Goal: Information Seeking & Learning: Find specific fact

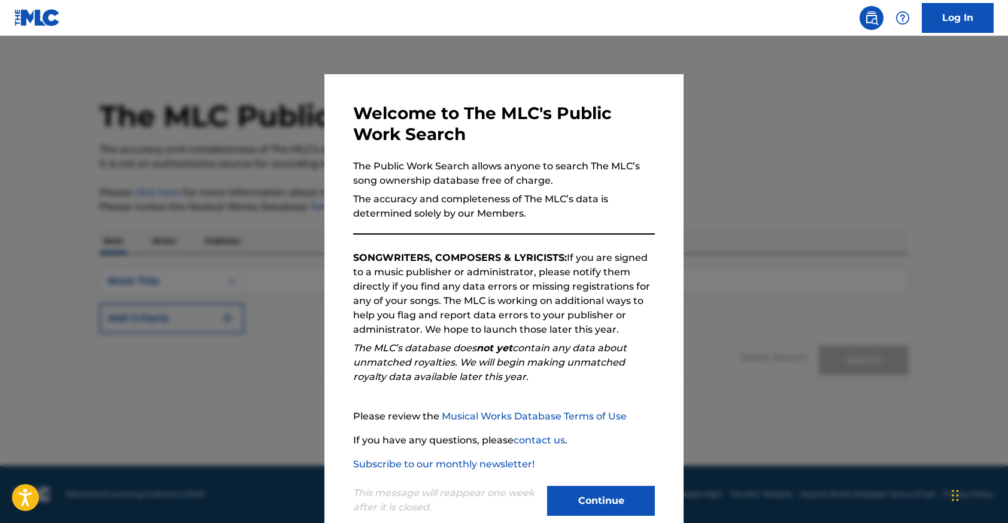
click at [590, 506] on button "Continue" at bounding box center [601, 501] width 108 height 30
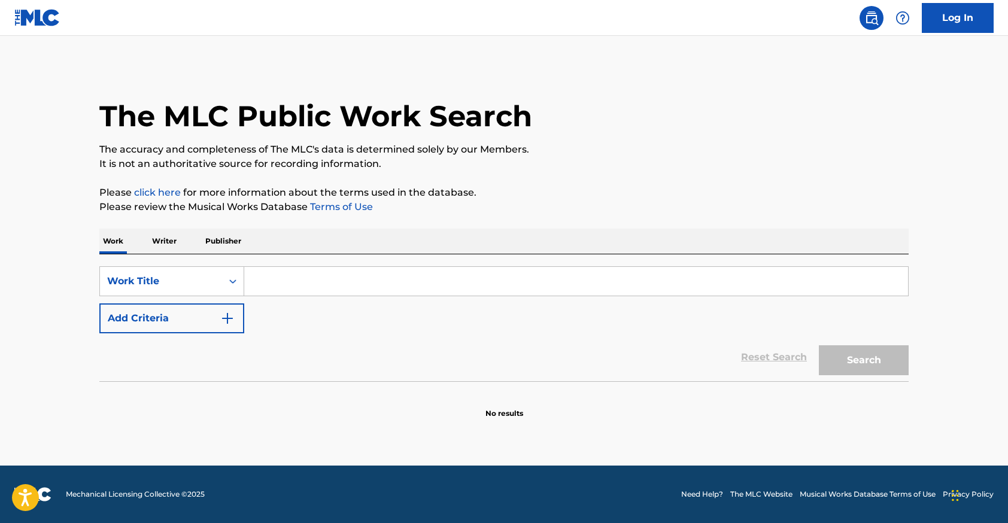
click at [329, 291] on input "Search Form" at bounding box center [576, 281] width 664 height 29
paste input "[PERSON_NAME] [PERSON_NAME]"
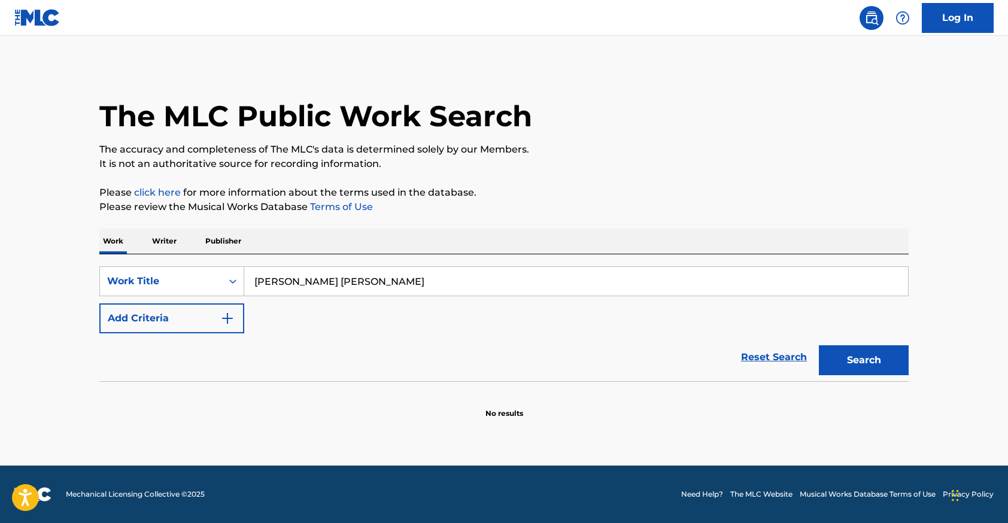
type input "[PERSON_NAME] [PERSON_NAME]"
click at [818, 345] on button "Search" at bounding box center [863, 360] width 90 height 30
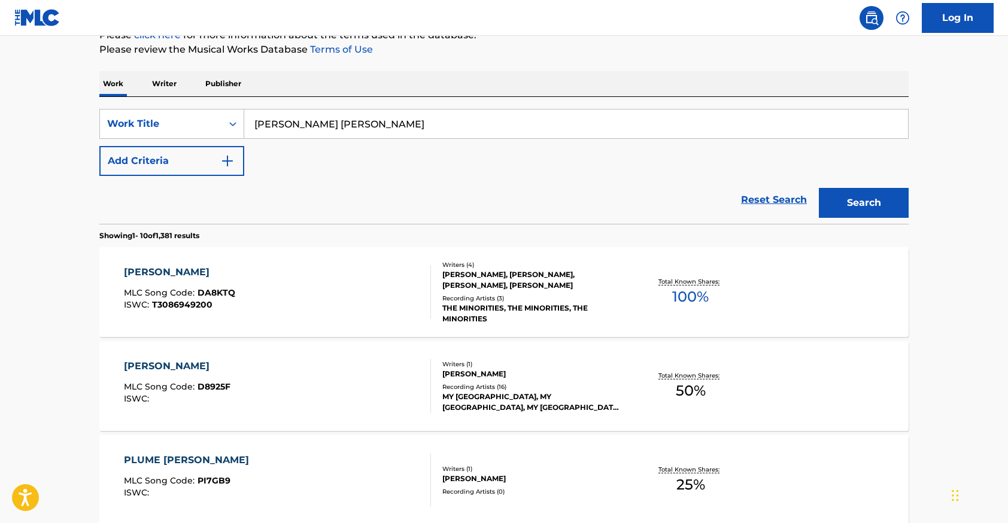
scroll to position [261, 0]
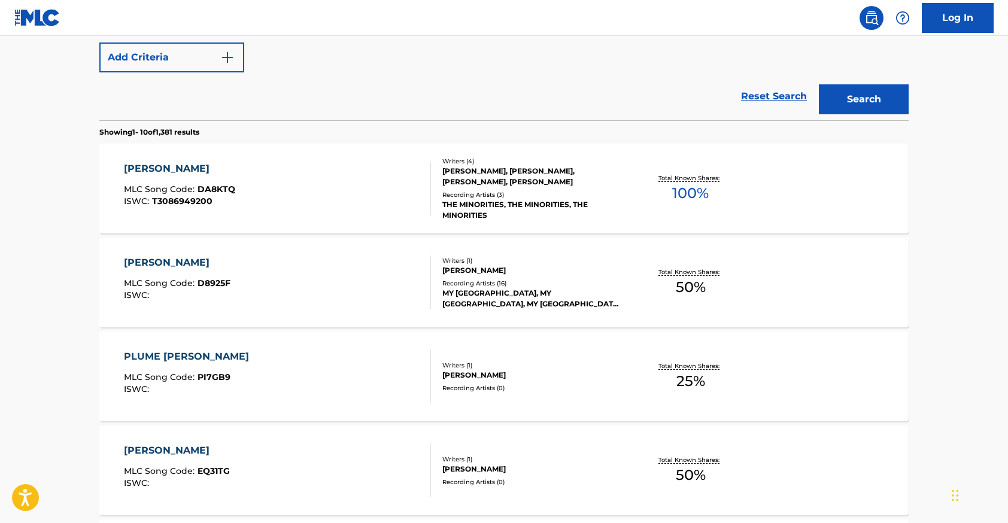
click at [239, 178] on div "[PERSON_NAME] MLC Song Code : DA8KTQ ISWC : T3086949200" at bounding box center [278, 189] width 308 height 54
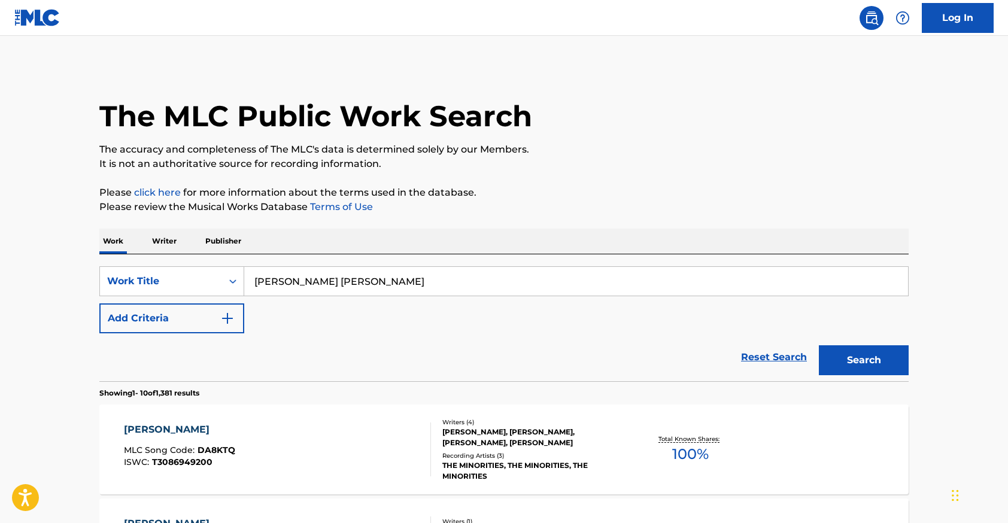
click at [364, 282] on input "[PERSON_NAME] [PERSON_NAME]" at bounding box center [576, 281] width 664 height 29
click at [360, 283] on input "[PERSON_NAME] [PERSON_NAME]" at bounding box center [576, 281] width 664 height 29
click at [226, 273] on div "Search Form" at bounding box center [233, 281] width 22 height 22
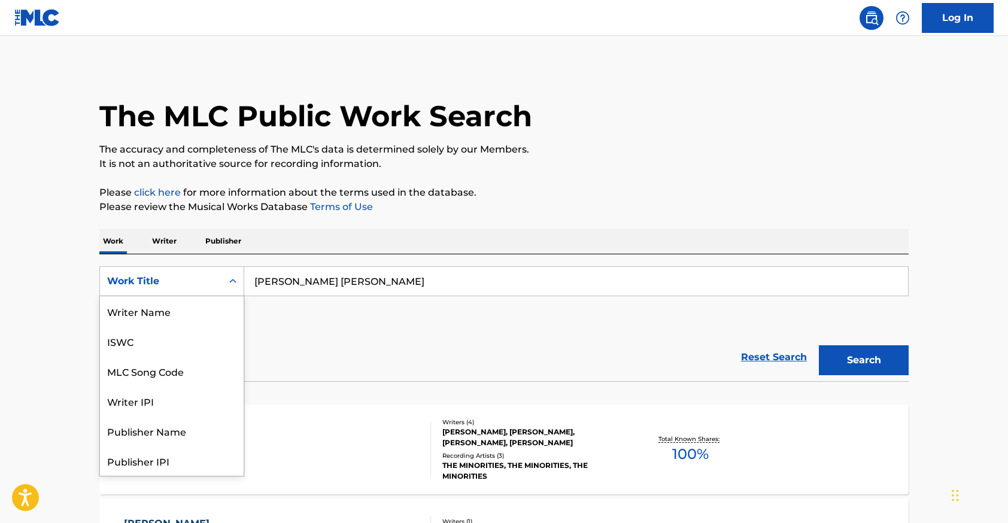
scroll to position [60, 0]
click at [166, 340] on div "Writer IPI" at bounding box center [172, 341] width 144 height 30
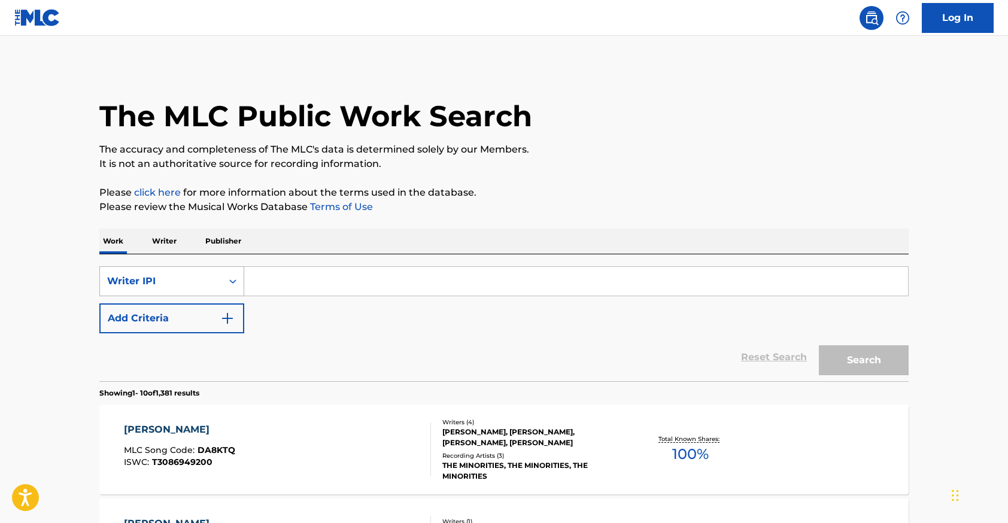
click at [206, 285] on div "Writer IPI" at bounding box center [161, 281] width 108 height 14
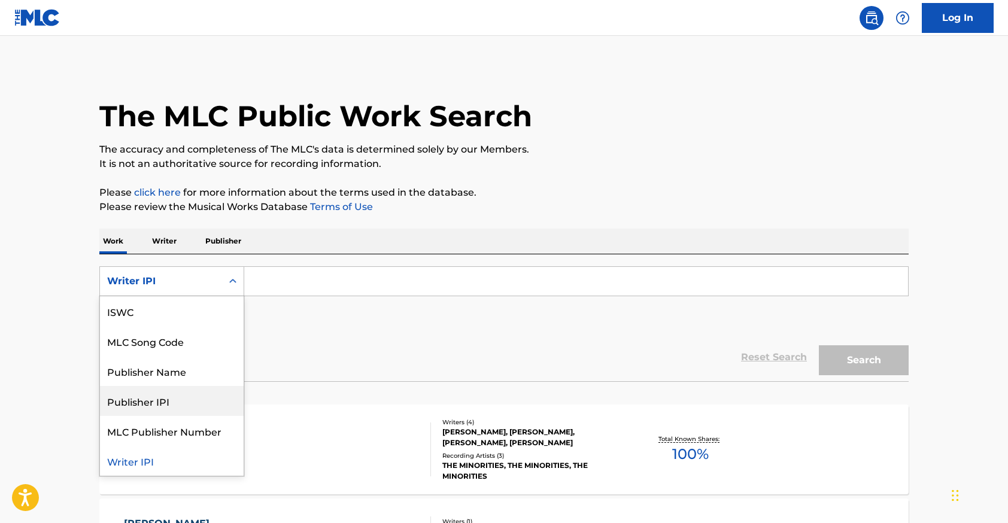
scroll to position [0, 0]
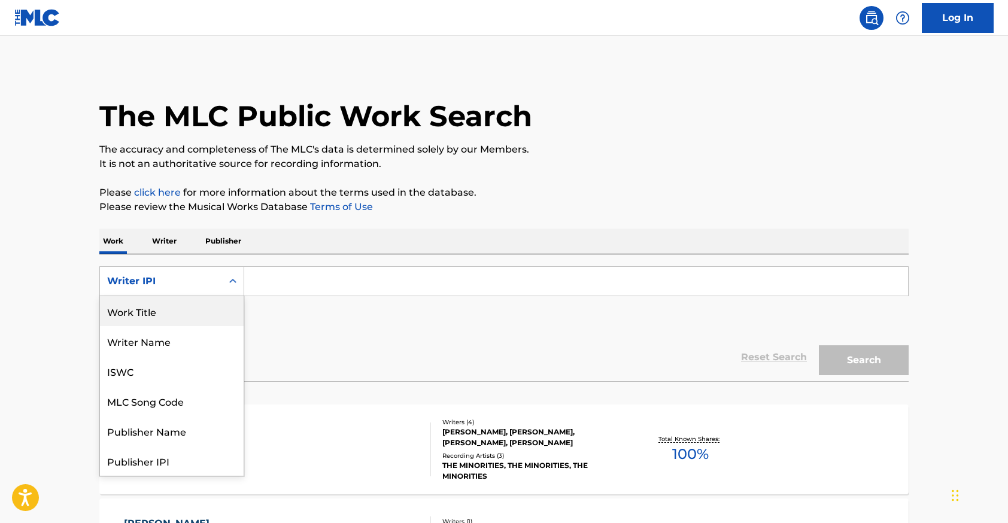
click at [164, 242] on p "Writer" at bounding box center [164, 241] width 32 height 25
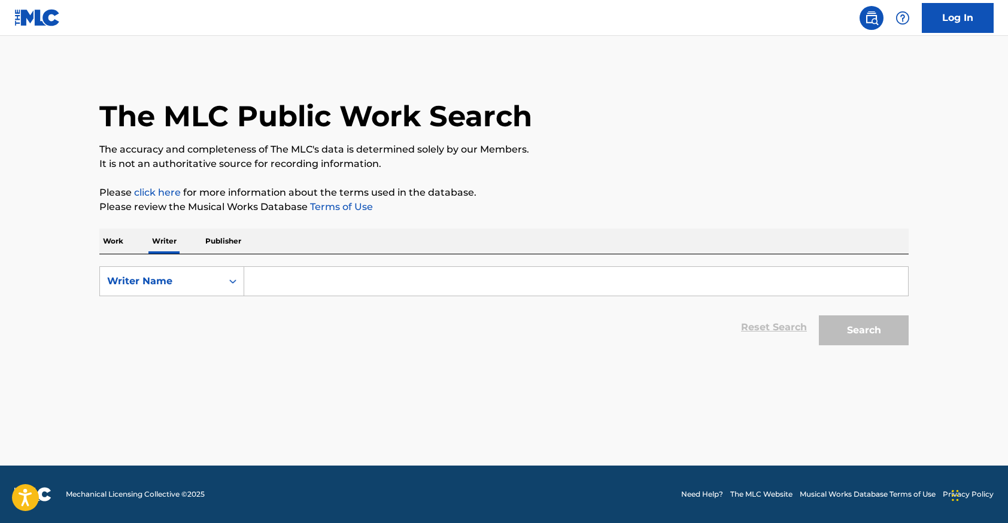
click at [280, 275] on input "Search Form" at bounding box center [576, 281] width 664 height 29
paste input "[PERSON_NAME] [PERSON_NAME]"
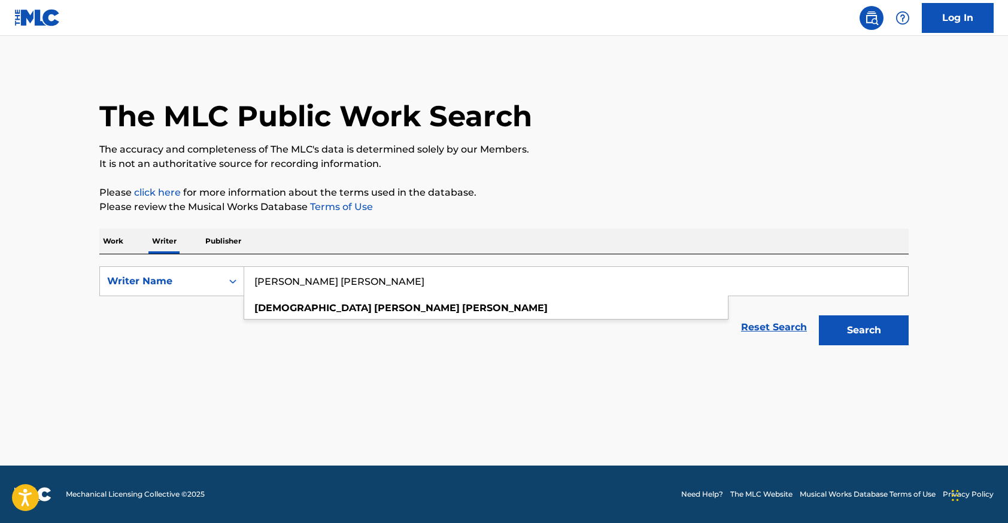
click at [818, 315] on button "Search" at bounding box center [863, 330] width 90 height 30
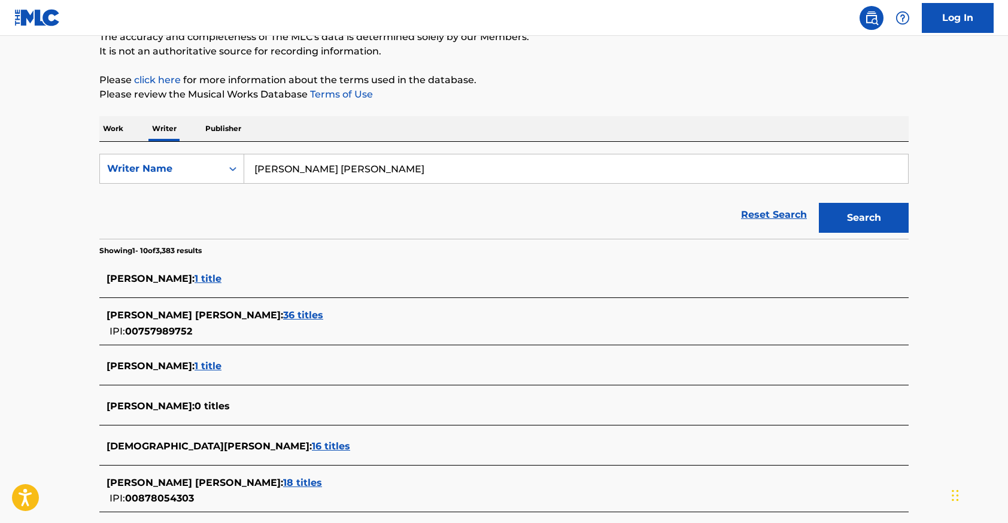
scroll to position [135, 0]
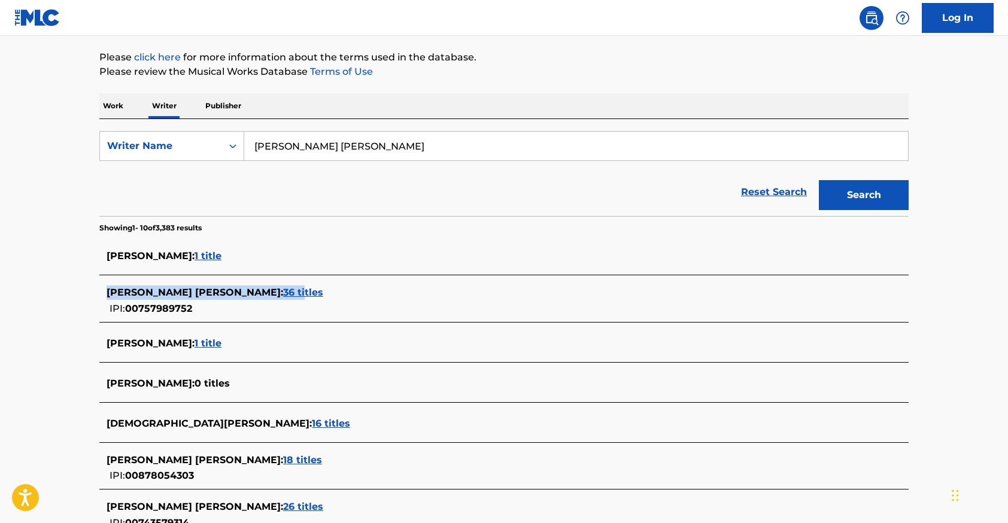
click at [242, 285] on div "[PERSON_NAME] [PERSON_NAME] : 36 titles" at bounding box center [487, 292] width 763 height 14
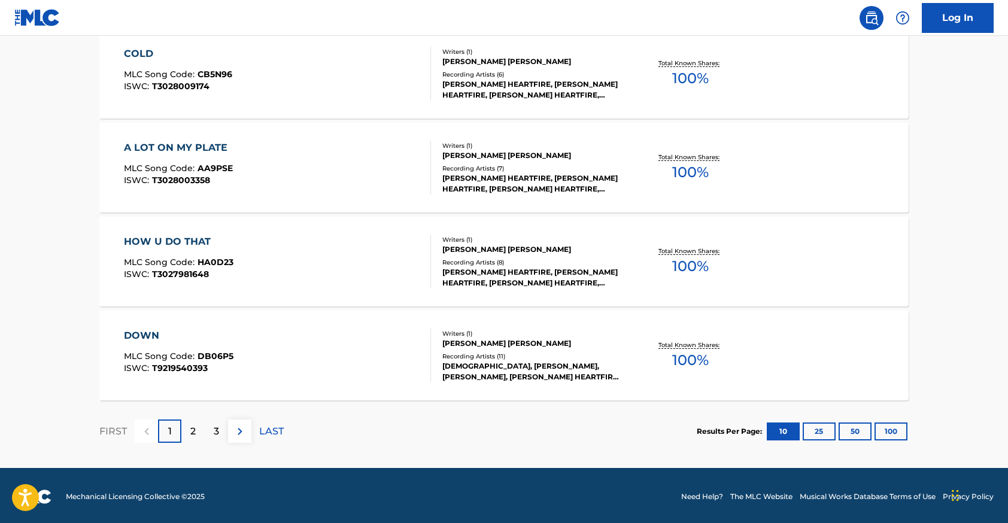
scroll to position [942, 0]
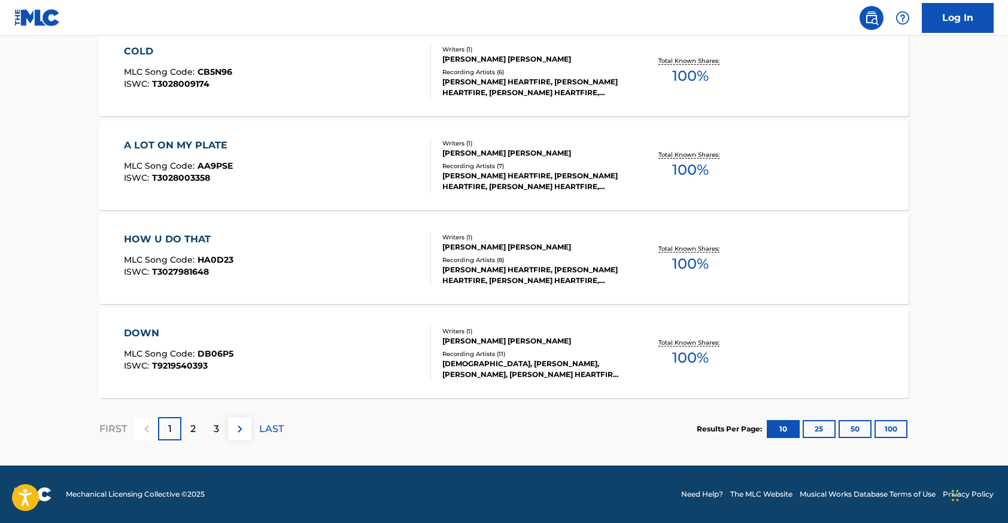
click at [202, 437] on div "2" at bounding box center [192, 428] width 23 height 23
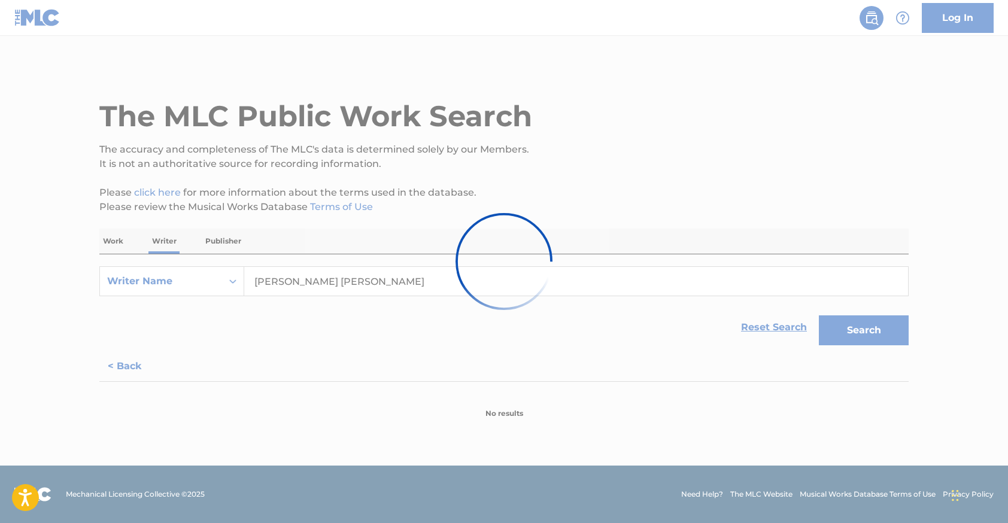
scroll to position [0, 0]
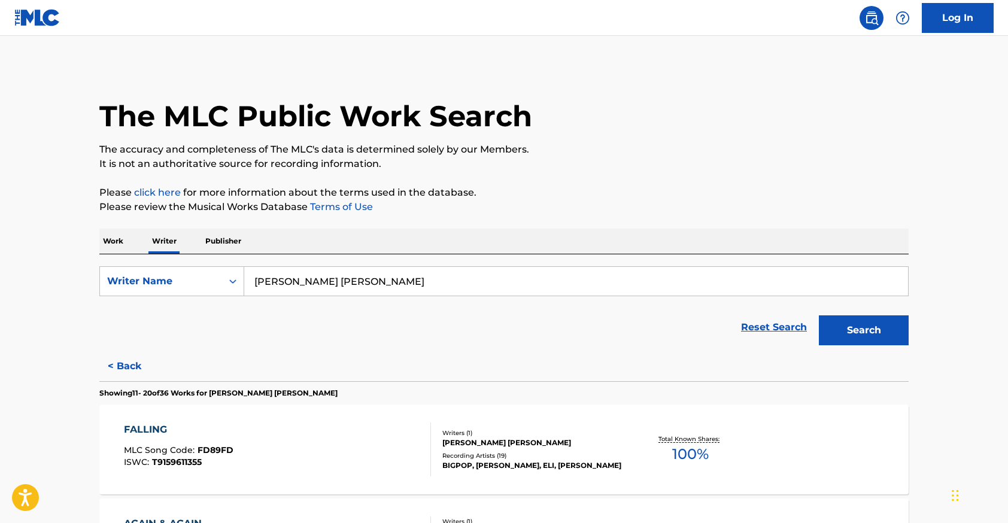
click at [364, 288] on input "[PERSON_NAME] [PERSON_NAME]" at bounding box center [576, 281] width 664 height 29
type input "[PERSON_NAME] [PERSON_NAME]"
click at [818, 315] on button "Search" at bounding box center [863, 330] width 90 height 30
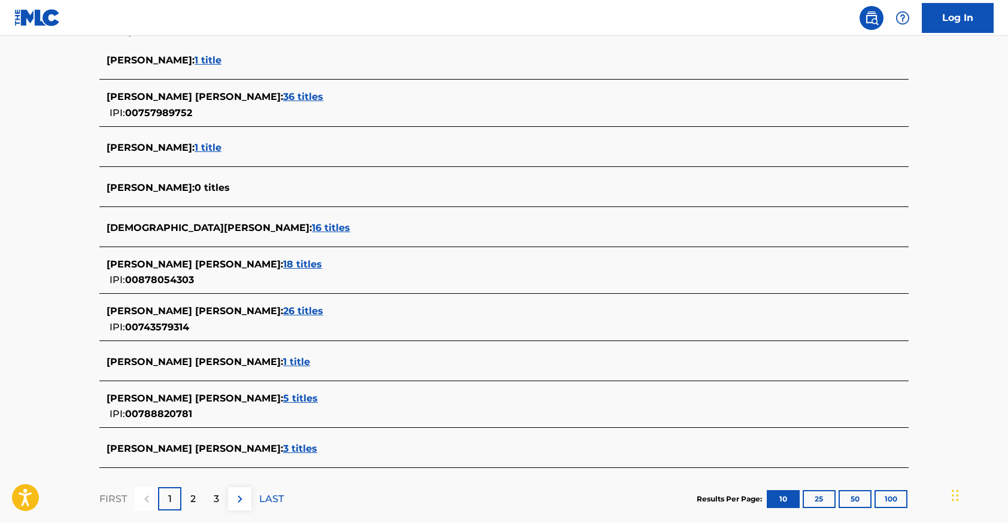
scroll to position [329, 0]
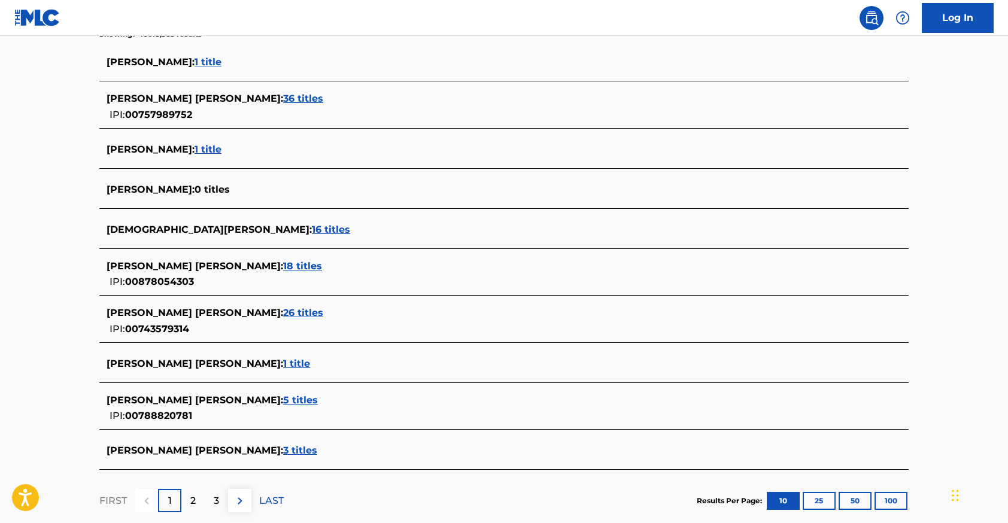
click at [283, 318] on span "26 titles" at bounding box center [303, 312] width 40 height 11
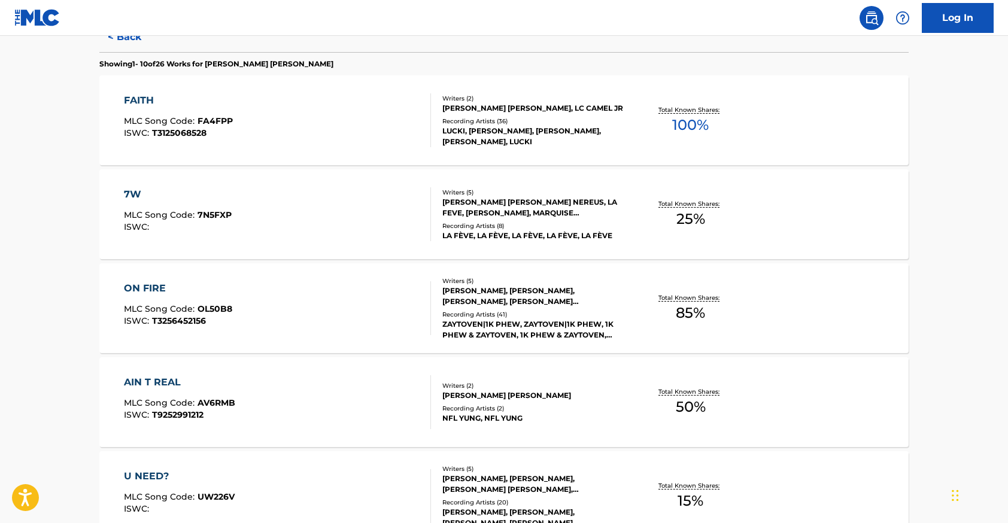
click at [261, 120] on div "FAITH MLC Song Code : FA4FPP ISWC : T3125068528" at bounding box center [278, 120] width 308 height 54
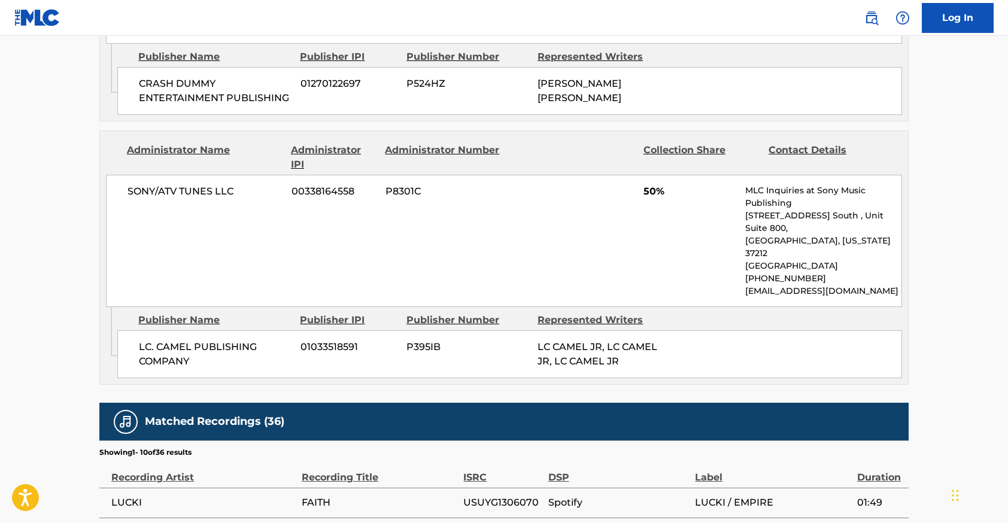
scroll to position [735, 0]
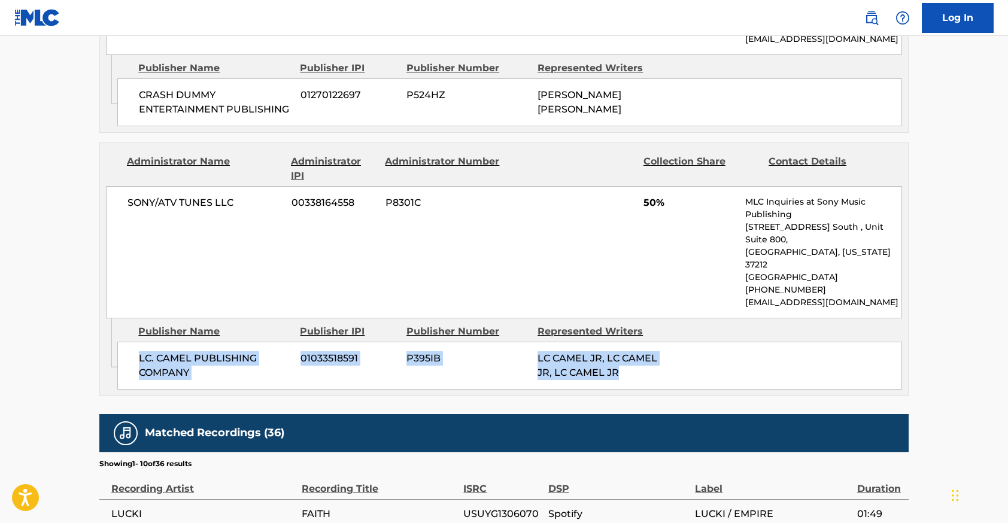
drag, startPoint x: 640, startPoint y: 320, endPoint x: 139, endPoint y: 305, distance: 501.0
click at [139, 342] on div "LC. CAMEL PUBLISHING COMPANY 01033518591 P395IB LC CAMEL JR, LC CAMEL JR, LC CA…" at bounding box center [509, 366] width 784 height 48
click at [139, 351] on span "LC. CAMEL PUBLISHING COMPANY" at bounding box center [215, 365] width 153 height 29
drag, startPoint x: 139, startPoint y: 305, endPoint x: 617, endPoint y: 324, distance: 478.4
click at [616, 342] on div "LC. CAMEL PUBLISHING COMPANY 01033518591 P395IB LC CAMEL JR, LC CAMEL JR, LC CA…" at bounding box center [509, 366] width 784 height 48
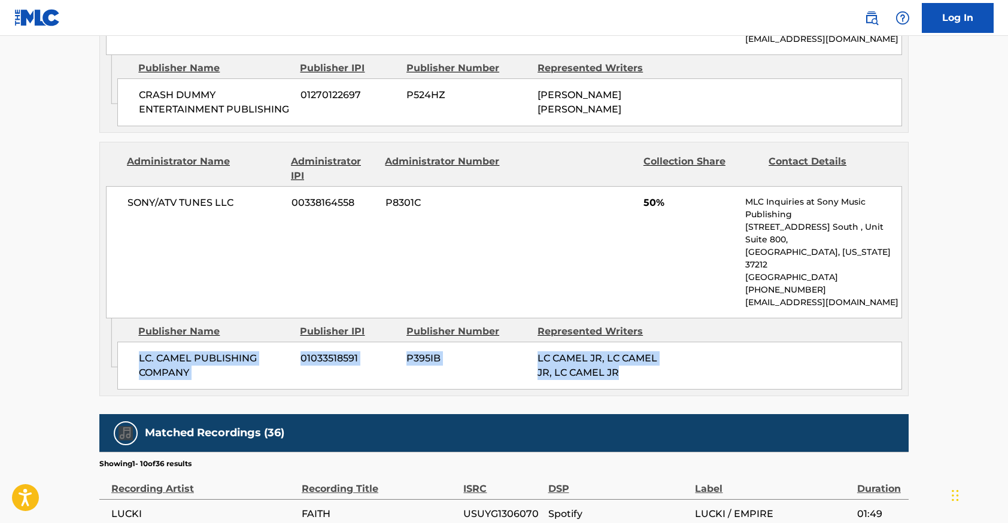
click at [617, 352] on span "LC CAMEL JR, LC CAMEL JR, LC CAMEL JR" at bounding box center [597, 365] width 120 height 26
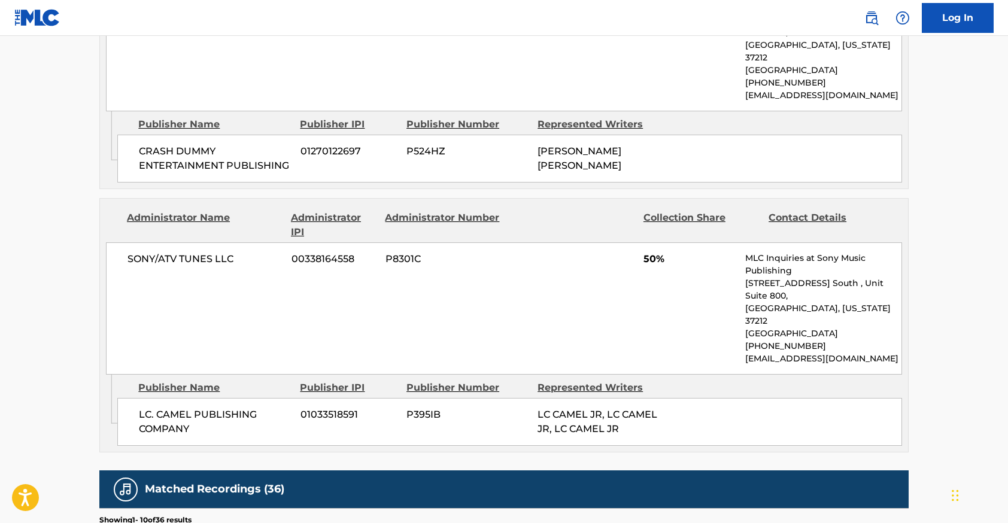
scroll to position [529, 0]
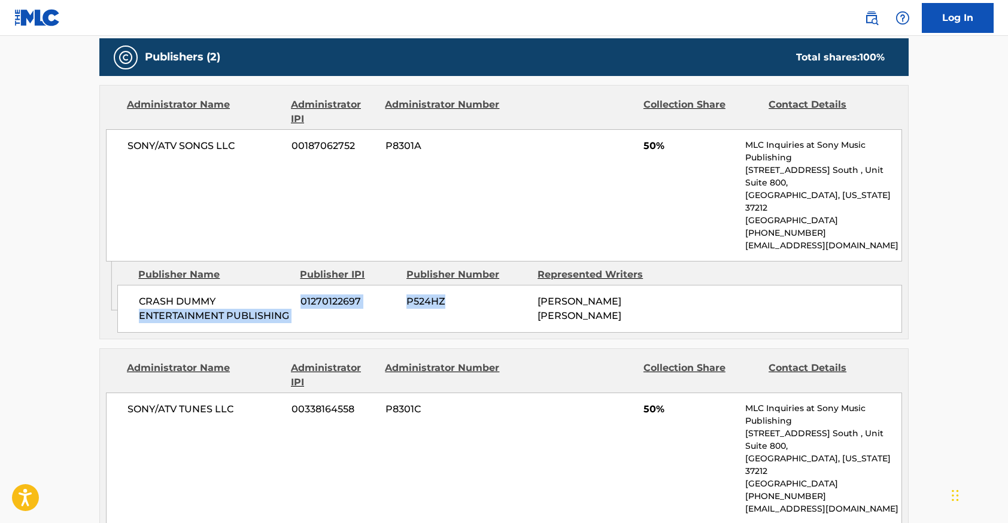
drag, startPoint x: 652, startPoint y: 266, endPoint x: 130, endPoint y: 279, distance: 521.9
click at [127, 285] on div "CRASH DUMMY ENTERTAINMENT PUBLISHING 01270122697 P524HZ [PERSON_NAME] [PERSON_N…" at bounding box center [509, 309] width 784 height 48
click at [130, 285] on div "CRASH DUMMY ENTERTAINMENT PUBLISHING 01270122697 P524HZ [PERSON_NAME] [PERSON_N…" at bounding box center [509, 309] width 784 height 48
drag, startPoint x: 132, startPoint y: 276, endPoint x: 642, endPoint y: 274, distance: 510.4
click at [642, 285] on div "CRASH DUMMY ENTERTAINMENT PUBLISHING 01270122697 P524HZ [PERSON_NAME] [PERSON_N…" at bounding box center [509, 309] width 784 height 48
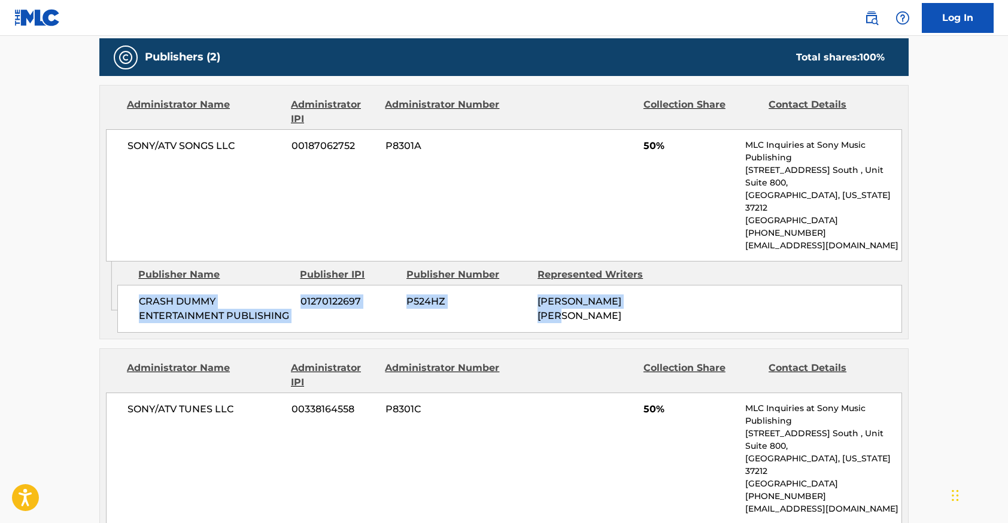
click at [621, 296] on span "[PERSON_NAME] [PERSON_NAME]" at bounding box center [579, 309] width 84 height 26
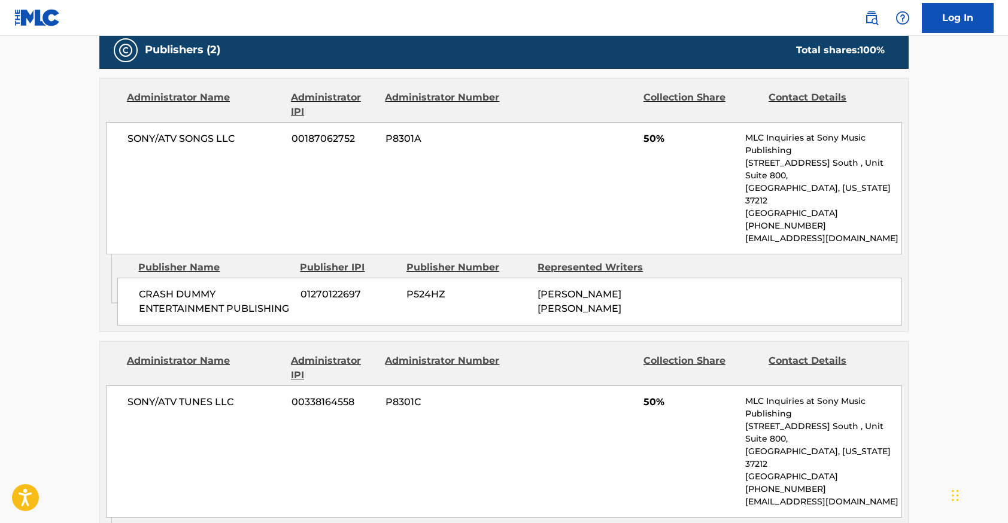
scroll to position [505, 0]
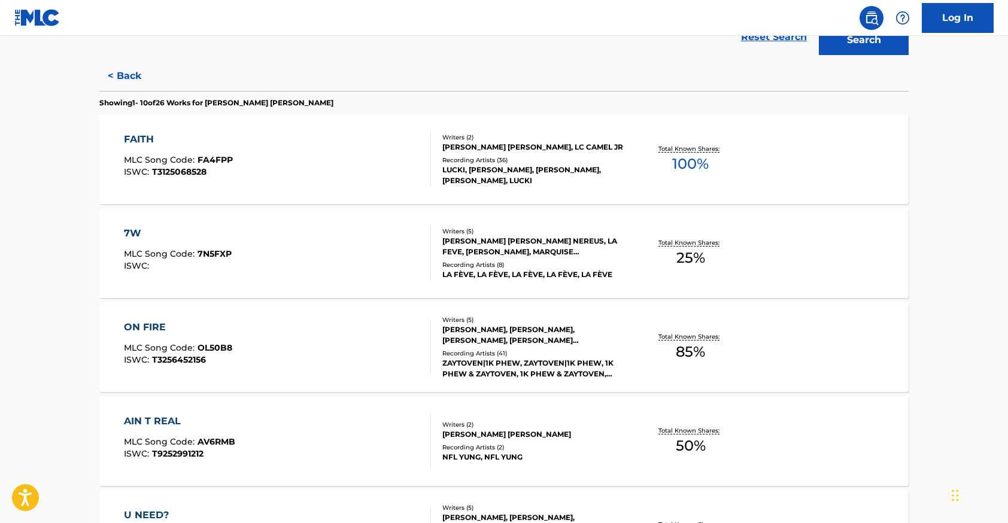
scroll to position [369, 0]
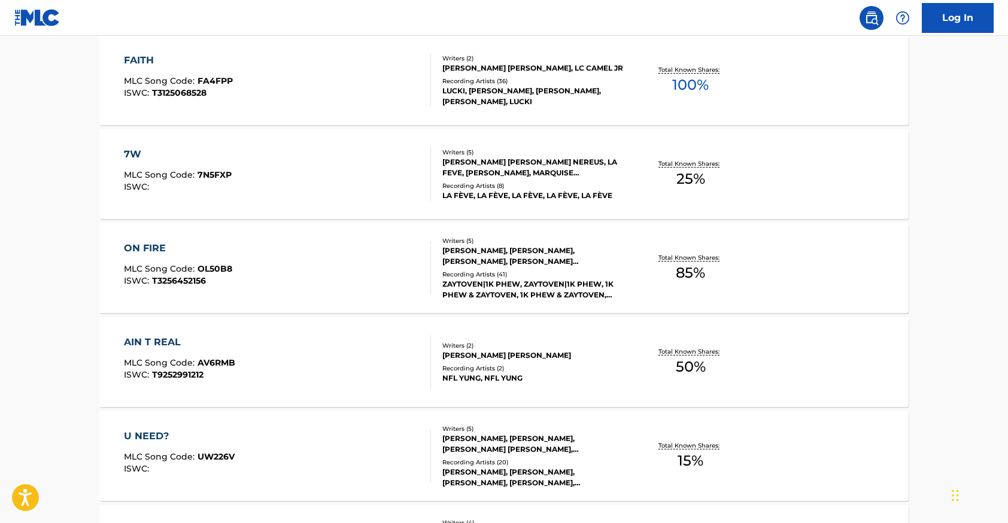
click at [147, 339] on div "AIN T REAL" at bounding box center [179, 342] width 111 height 14
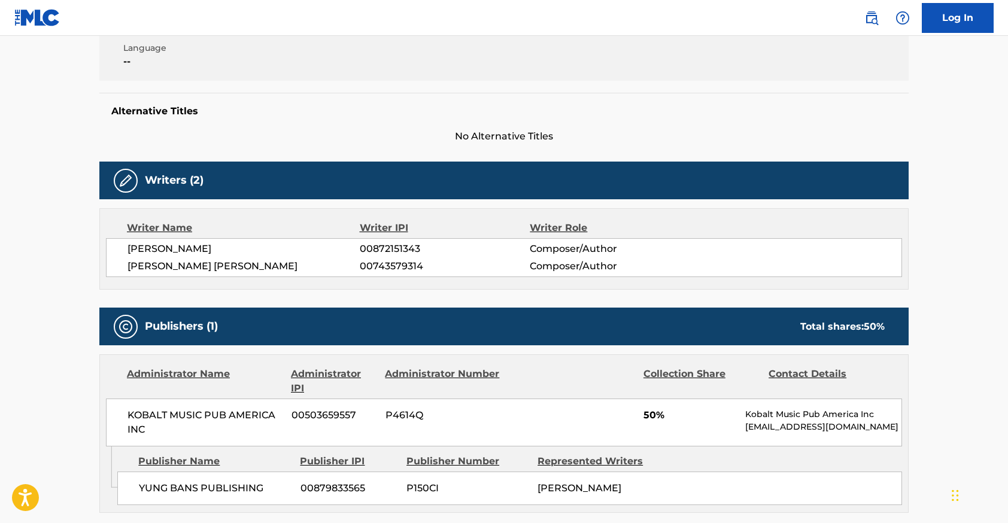
scroll to position [259, 0]
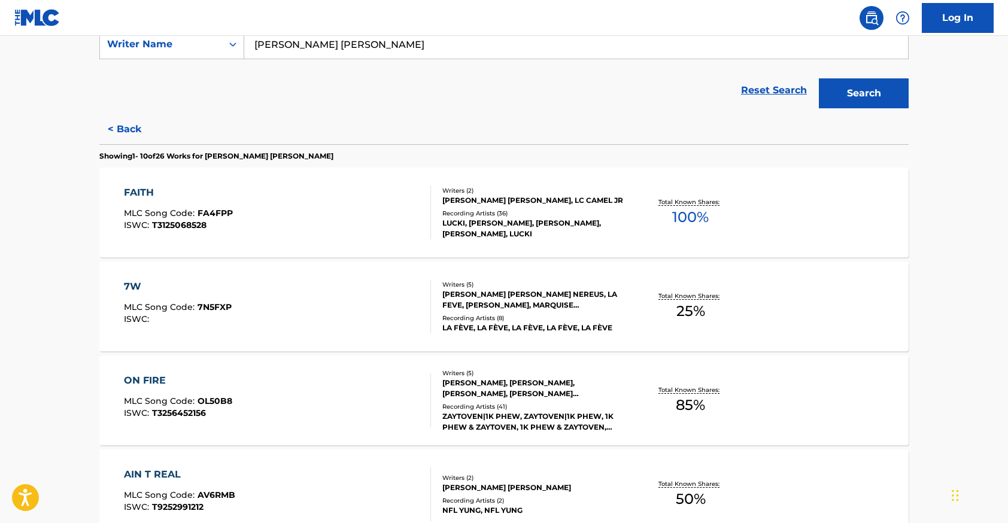
scroll to position [942, 0]
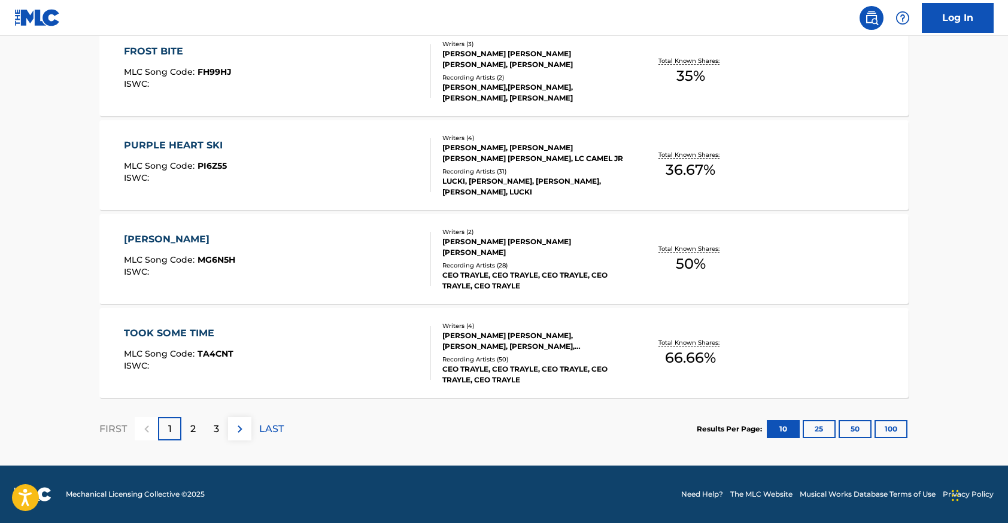
click at [213, 343] on div "TOOK SOME TIME MLC Song Code : TA4CNT ISWC :" at bounding box center [178, 353] width 109 height 54
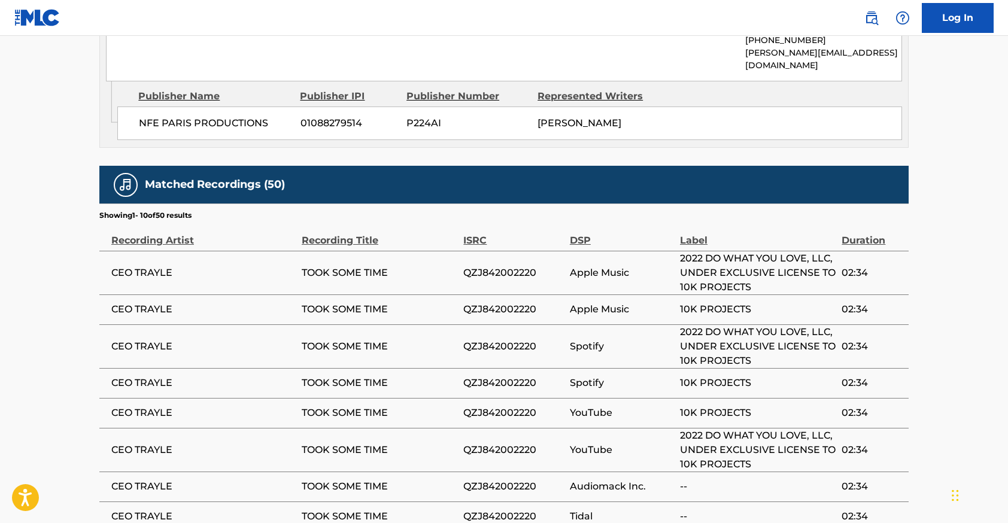
scroll to position [1094, 0]
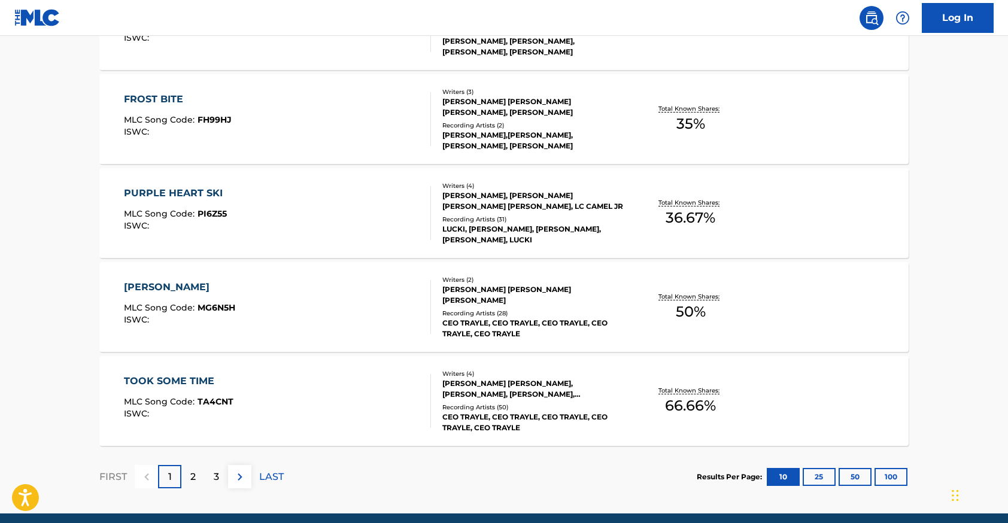
scroll to position [942, 0]
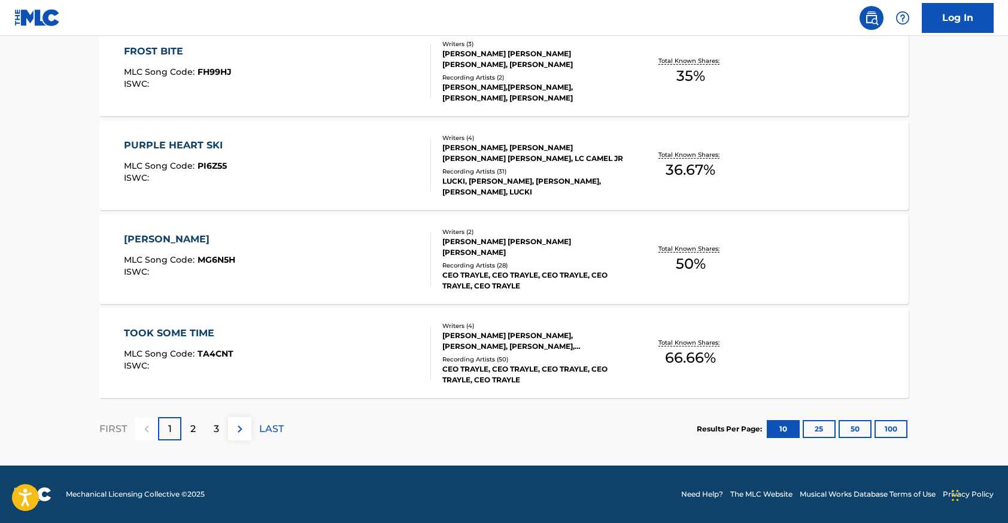
click at [174, 328] on div "TOOK SOME TIME" at bounding box center [178, 333] width 109 height 14
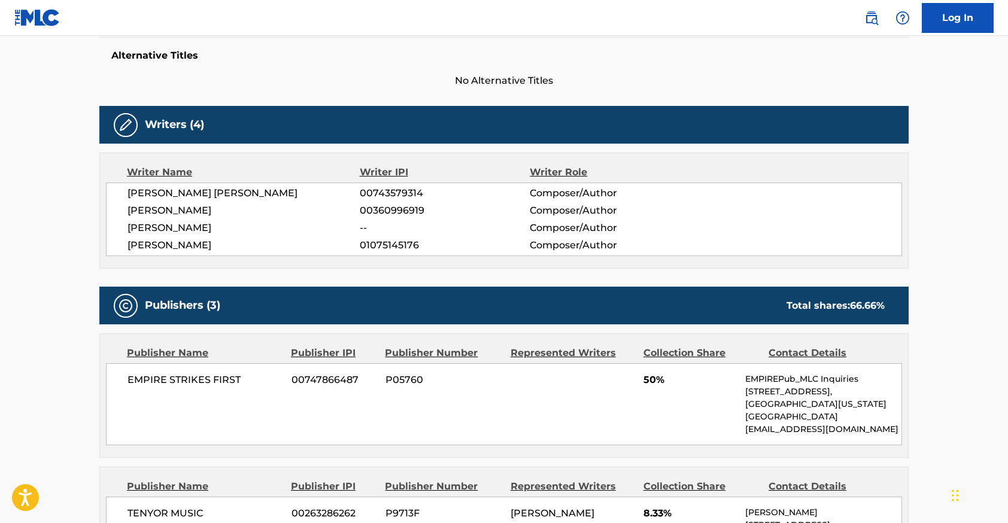
scroll to position [253, 0]
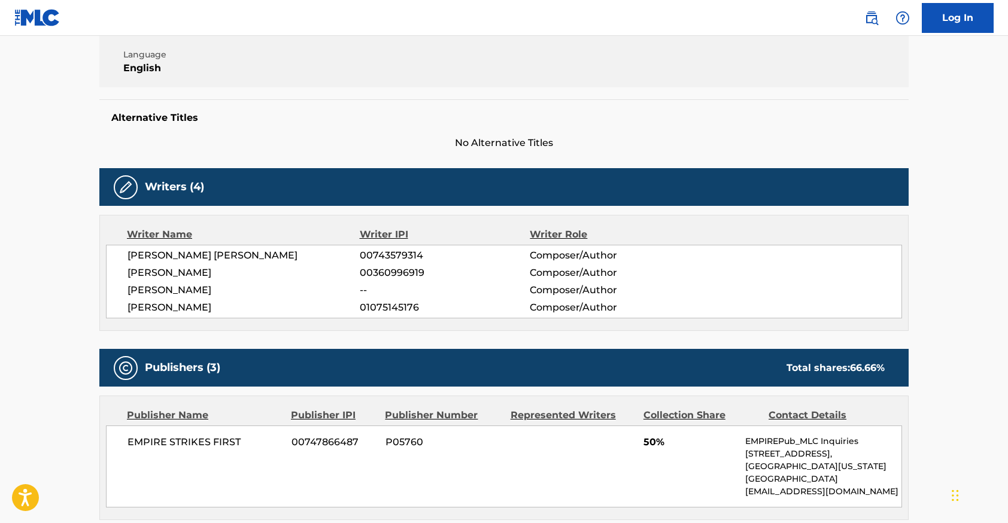
click at [369, 255] on span "00743579314" at bounding box center [445, 255] width 170 height 14
copy span "00743579314"
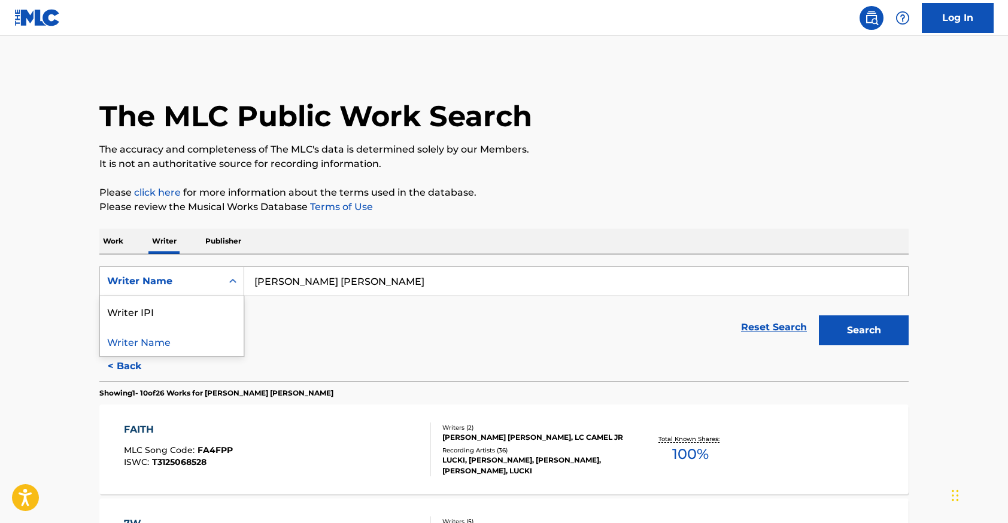
click at [215, 279] on div "Writer Name" at bounding box center [161, 281] width 122 height 23
click at [224, 251] on p "Publisher" at bounding box center [223, 241] width 43 height 25
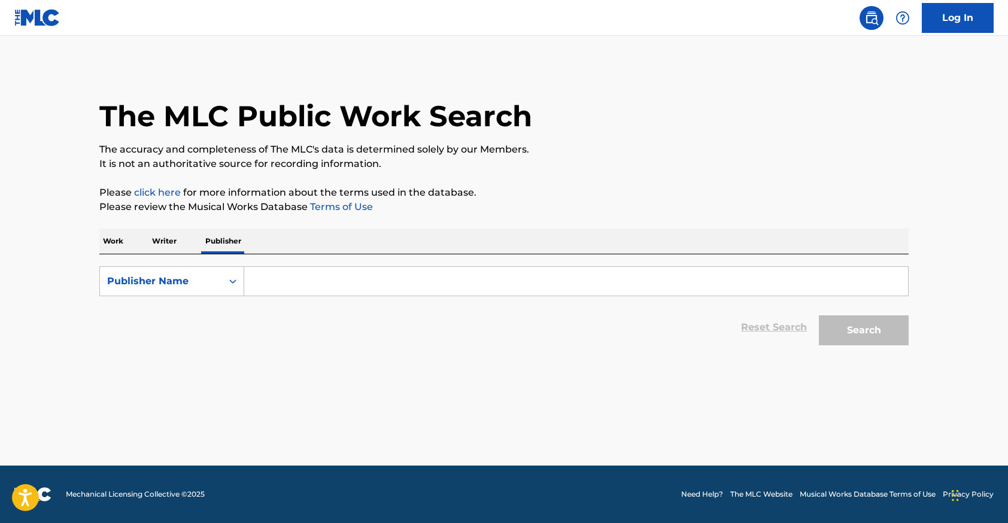
click at [162, 242] on p "Writer" at bounding box center [164, 241] width 32 height 25
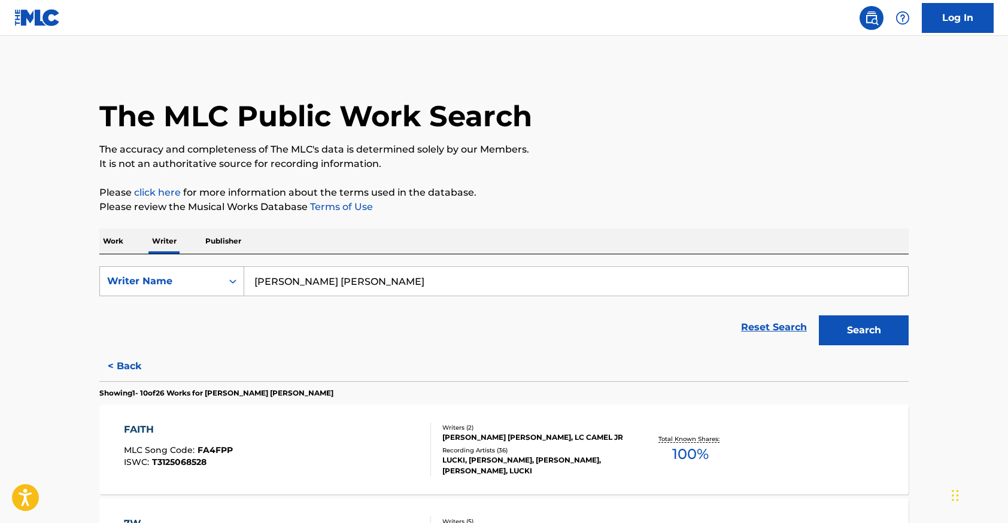
click at [212, 272] on div "Writer Name" at bounding box center [161, 281] width 122 height 23
click at [174, 314] on div "Writer IPI" at bounding box center [172, 311] width 144 height 30
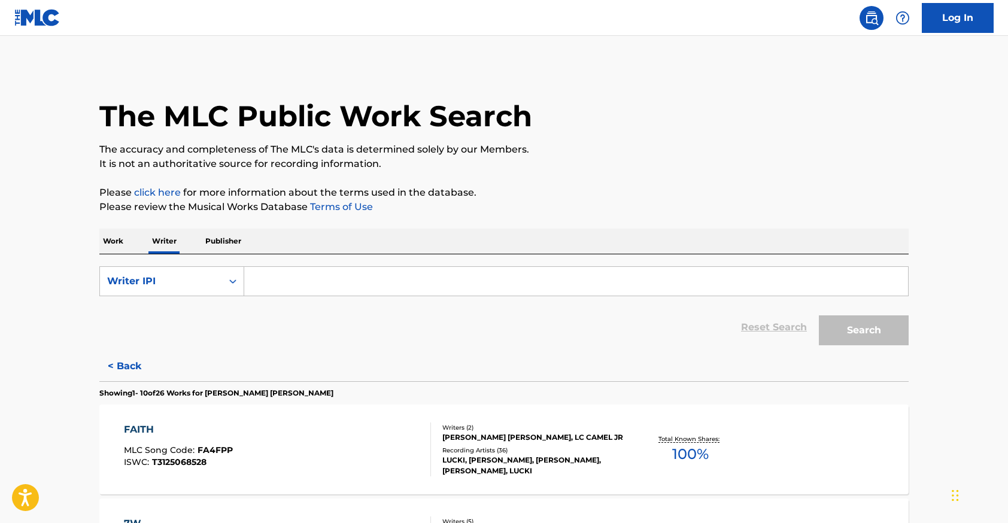
click at [319, 282] on input "Search Form" at bounding box center [576, 281] width 664 height 29
paste input "00743579314"
type input "00743579314"
click at [818, 315] on button "Search" at bounding box center [863, 330] width 90 height 30
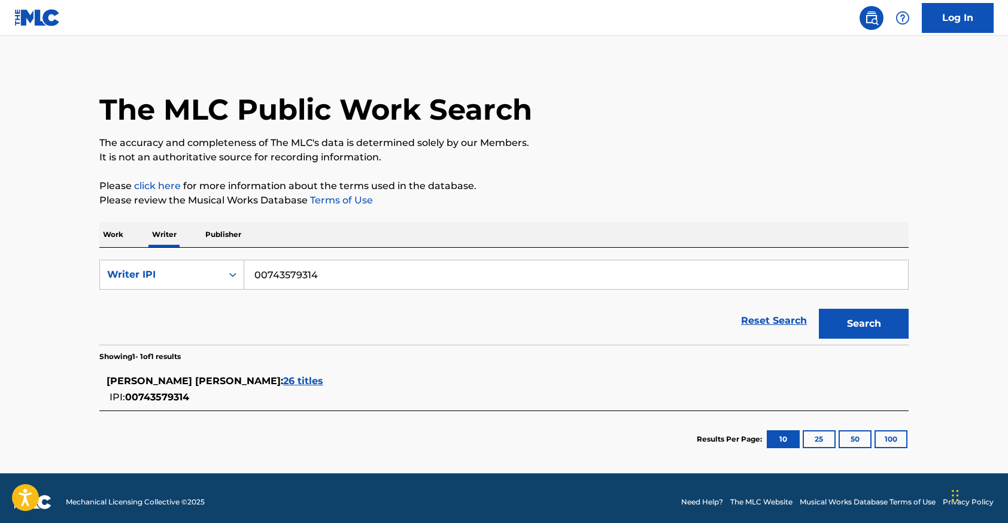
scroll to position [14, 0]
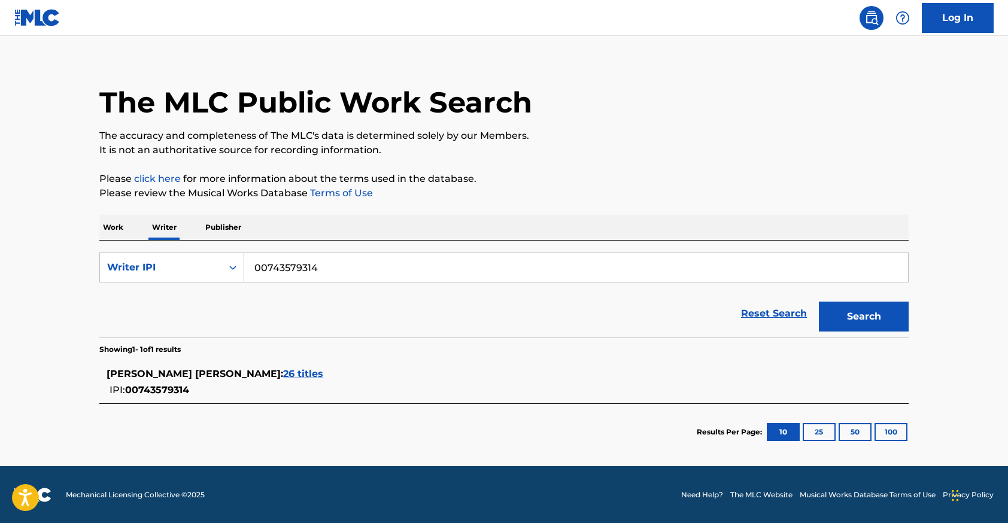
click at [283, 369] on span "26 titles" at bounding box center [303, 373] width 40 height 11
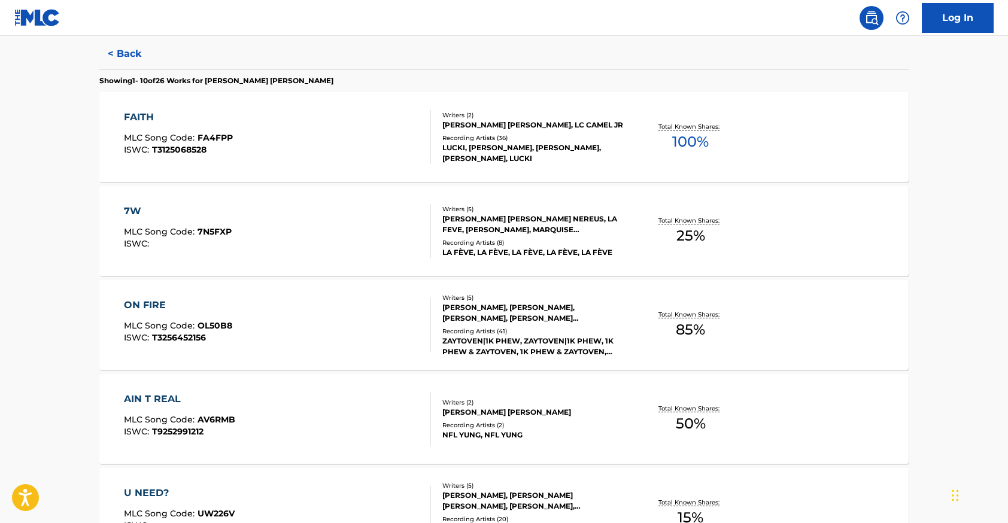
scroll to position [282, 0]
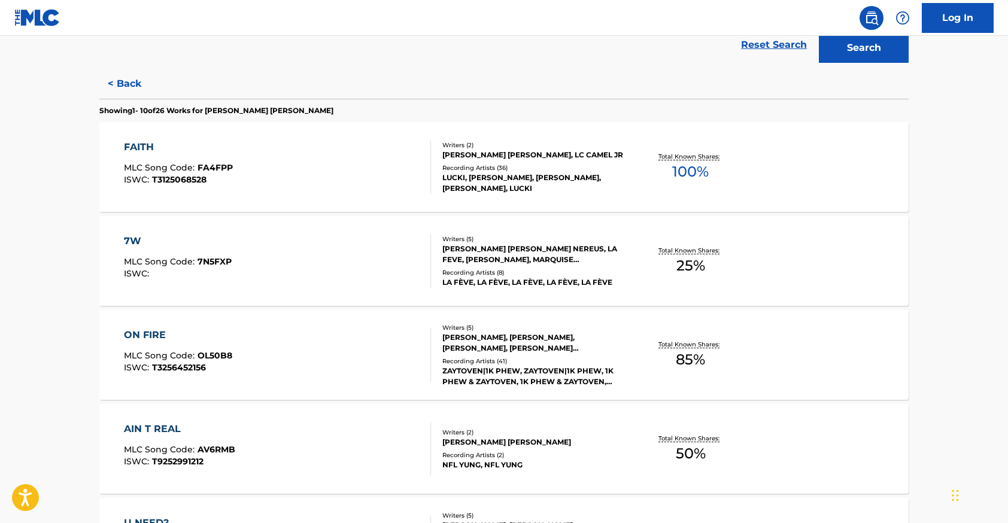
click at [126, 232] on div "7W MLC Song Code : 7N5FXP ISWC : Writers ( 5 ) [PERSON_NAME] [PERSON_NAME] NERE…" at bounding box center [503, 261] width 809 height 90
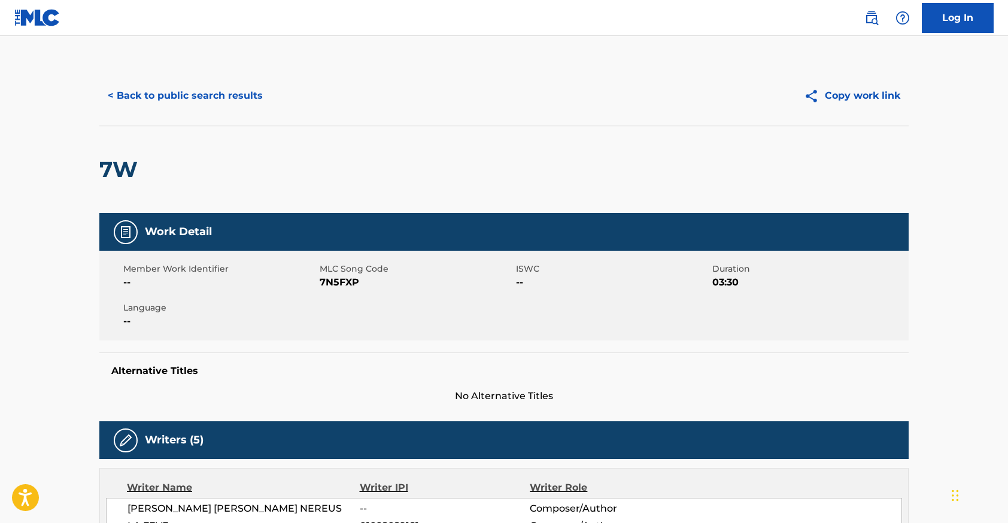
drag, startPoint x: 393, startPoint y: 290, endPoint x: 350, endPoint y: 267, distance: 48.4
